Goal: Transaction & Acquisition: Subscribe to service/newsletter

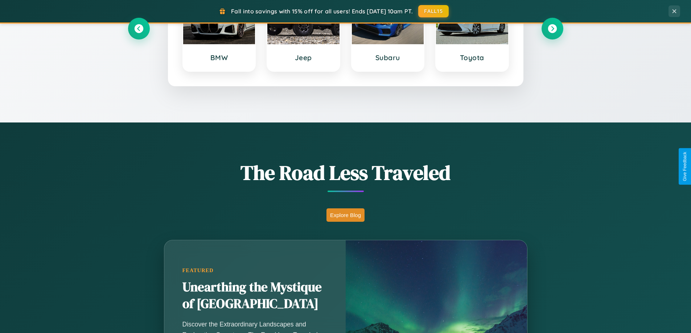
scroll to position [499, 0]
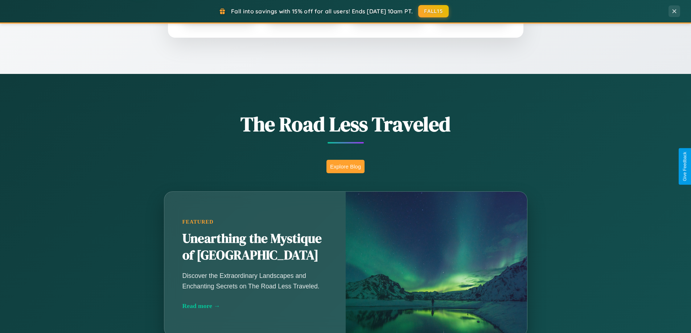
click at [345, 166] on button "Explore Blog" at bounding box center [345, 166] width 38 height 13
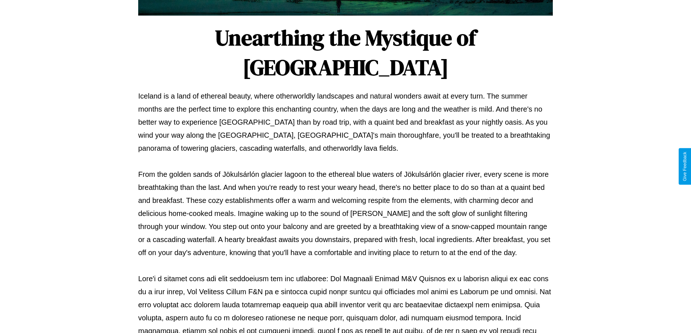
scroll to position [235, 0]
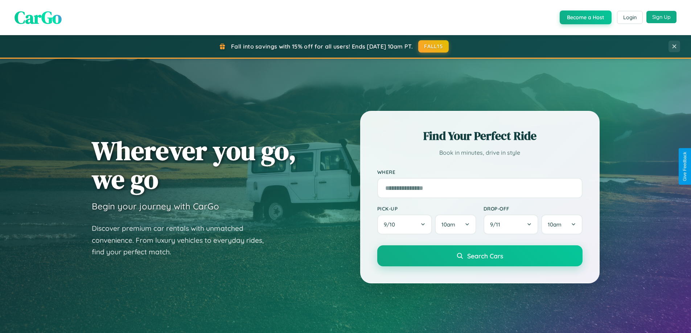
click at [661, 17] on button "Sign Up" at bounding box center [661, 17] width 30 height 12
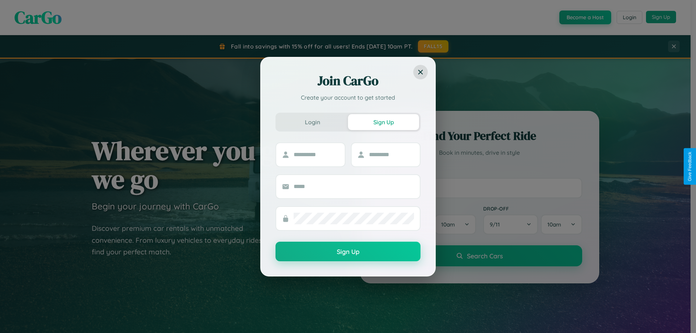
scroll to position [313, 0]
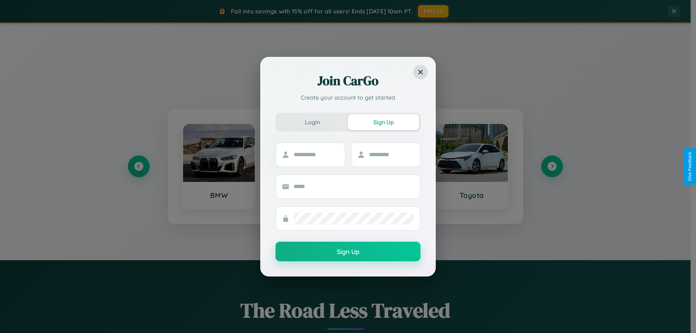
click at [552, 166] on div "Join CarGo Create your account to get started Login Sign Up Sign Up" at bounding box center [348, 166] width 696 height 333
click at [138, 166] on div "Join CarGo Create your account to get started Login Sign Up Sign Up" at bounding box center [348, 166] width 696 height 333
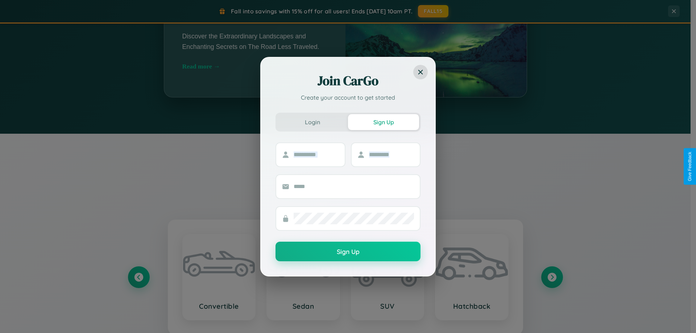
scroll to position [1165, 0]
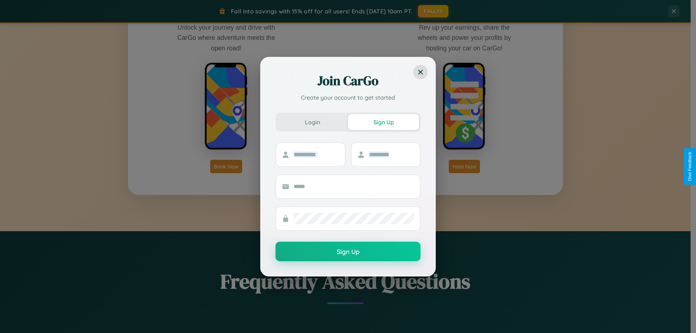
click at [226, 166] on div "Join CarGo Create your account to get started Login Sign Up Sign Up" at bounding box center [348, 166] width 696 height 333
